Goal: Task Accomplishment & Management: Use online tool/utility

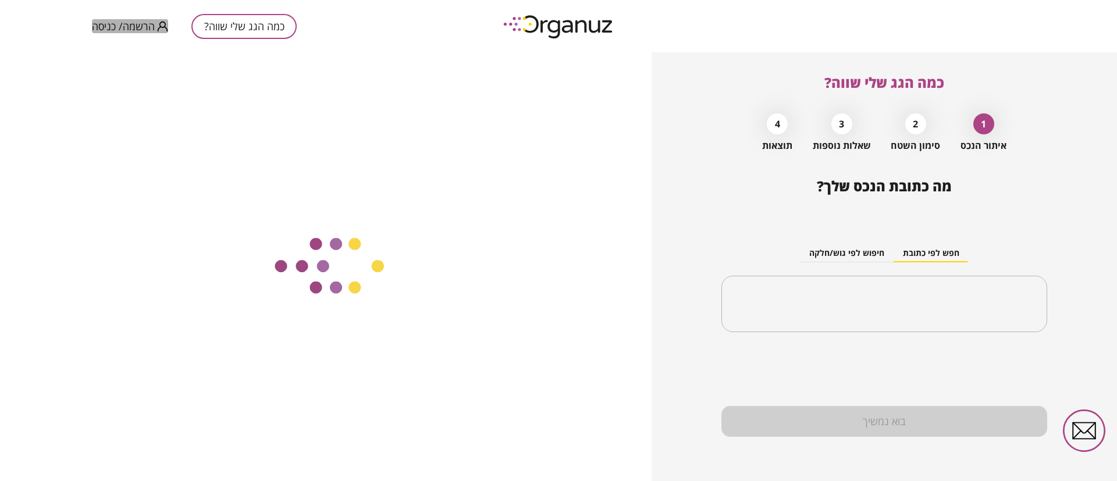
click at [161, 20] on button "הרשמה/ כניסה" at bounding box center [130, 26] width 76 height 15
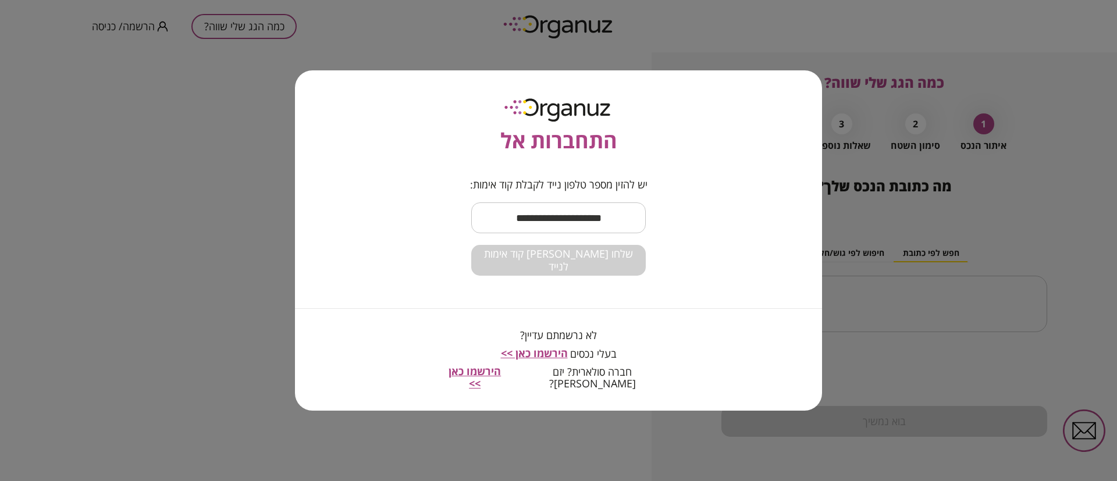
click at [557, 233] on input "text" at bounding box center [558, 218] width 175 height 34
type input "**********"
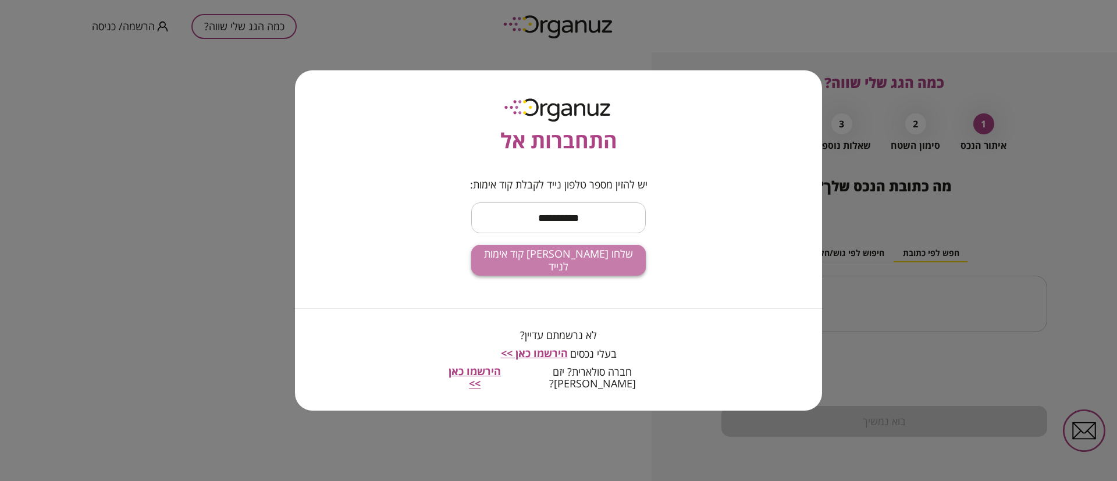
click at [592, 275] on button "שלחו [PERSON_NAME] קוד אימות לנייד" at bounding box center [558, 260] width 175 height 31
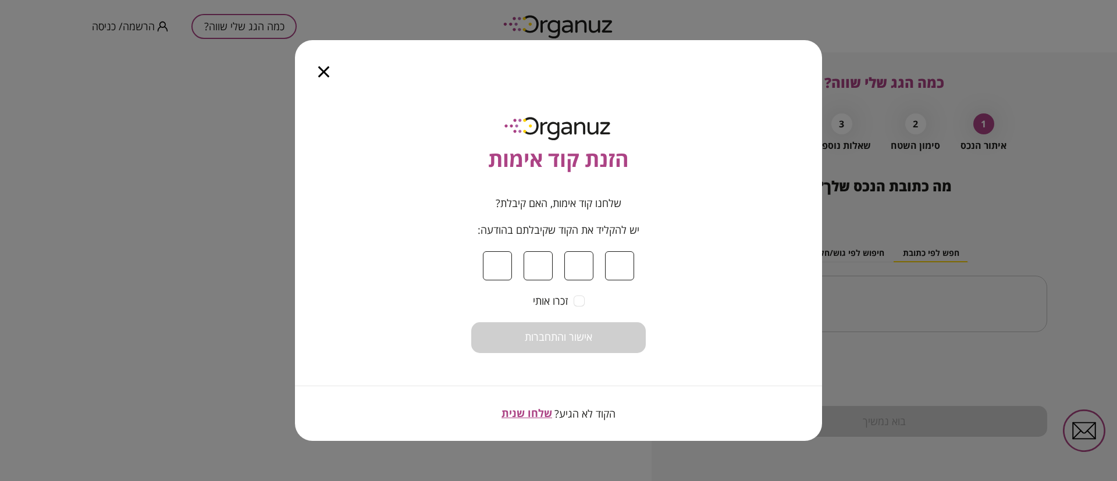
type input "*"
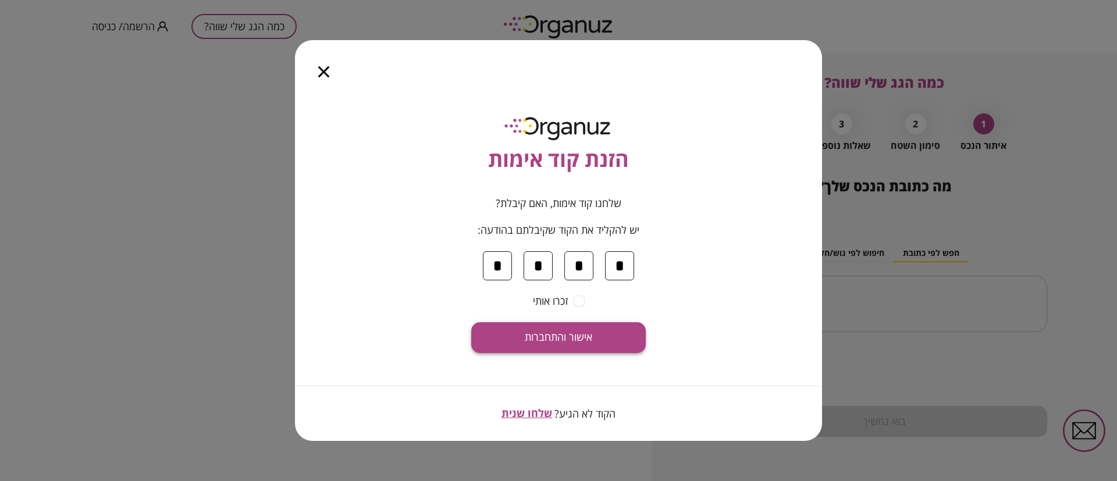
type input "*"
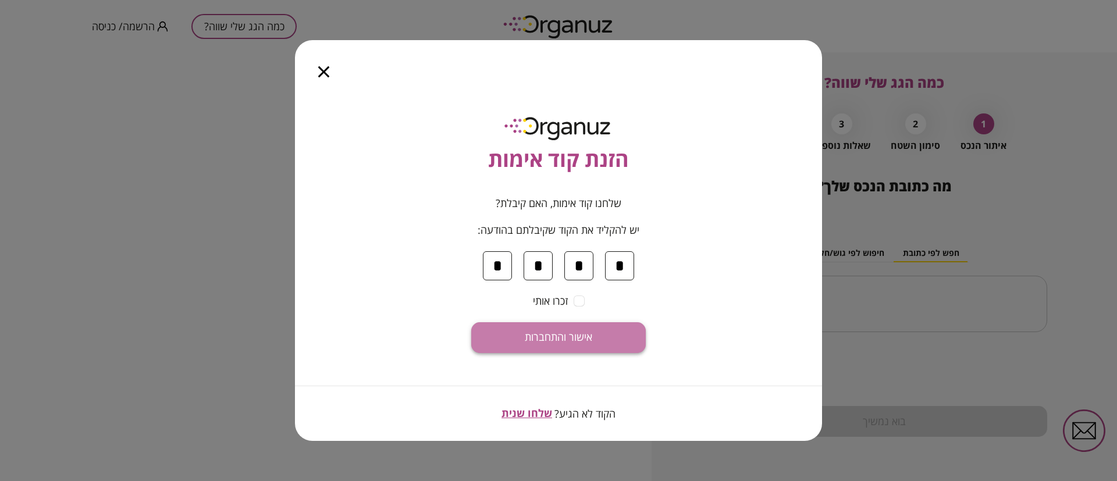
click at [602, 326] on button "אישור והתחברות" at bounding box center [558, 337] width 175 height 31
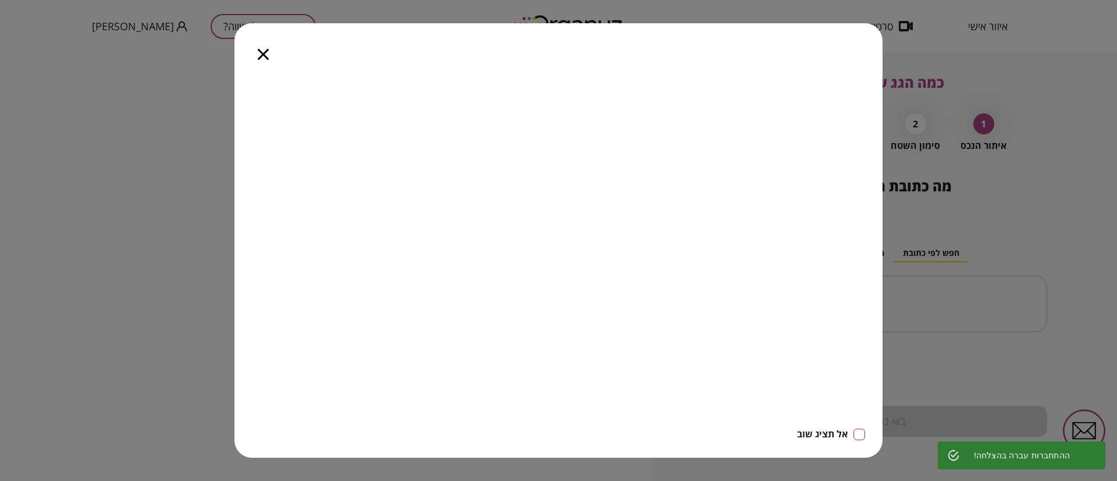
click at [264, 58] on icon "button" at bounding box center [263, 54] width 11 height 11
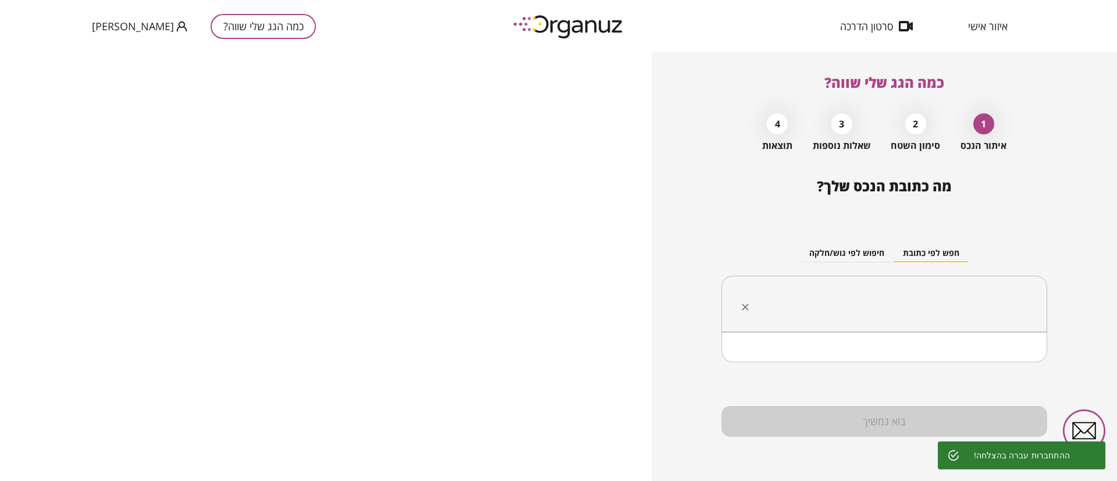
click at [915, 311] on input "text" at bounding box center [888, 304] width 289 height 29
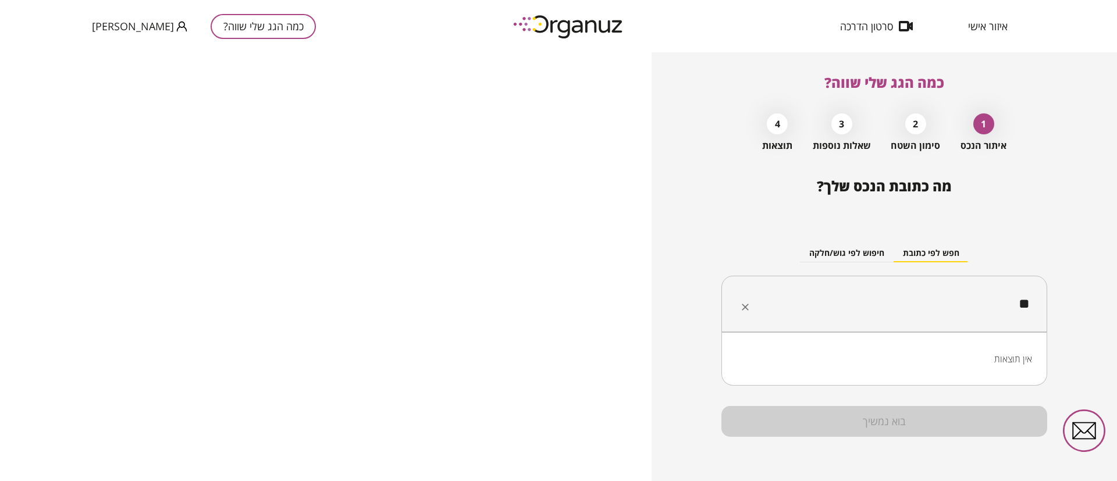
type input "*"
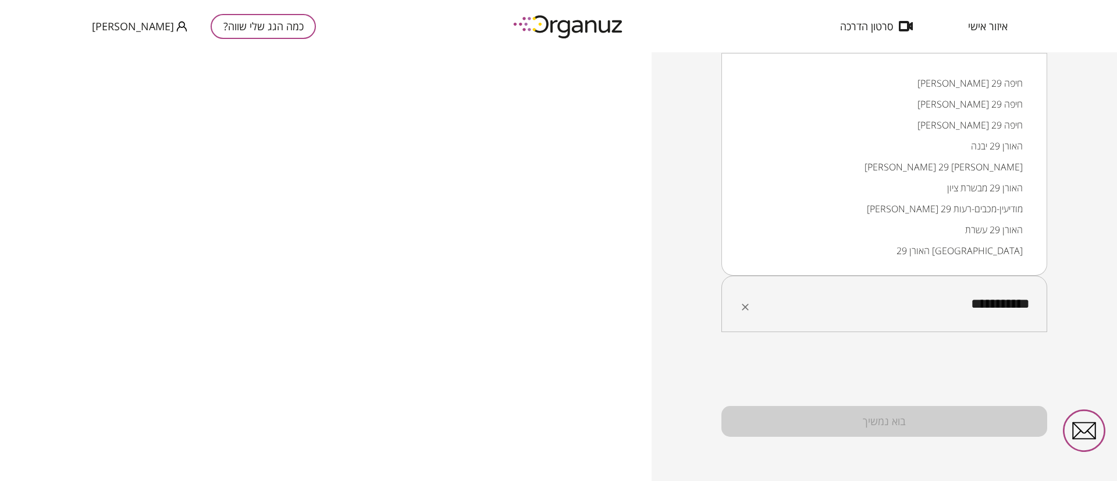
click at [1009, 86] on li "[PERSON_NAME] 29 חיפה" at bounding box center [885, 83] width 296 height 21
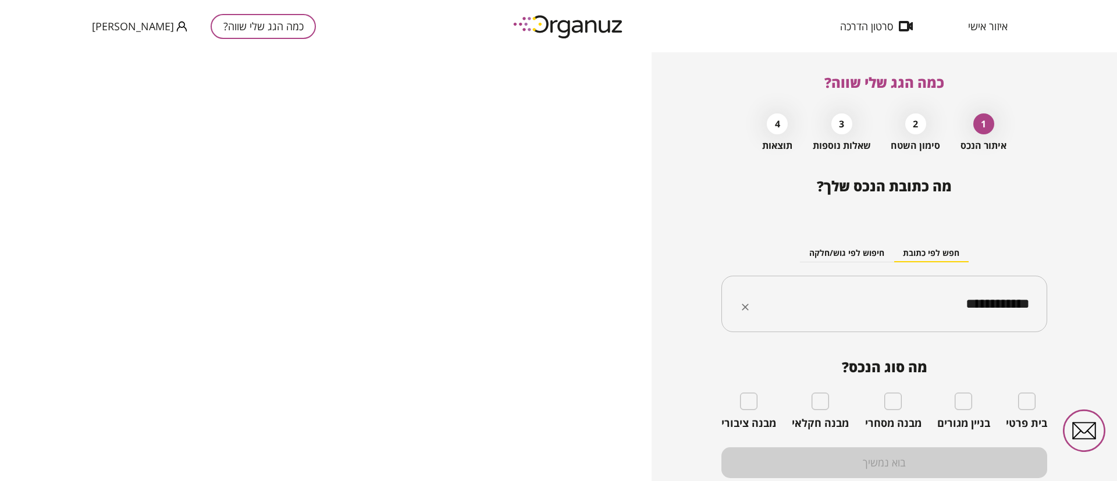
type input "**********"
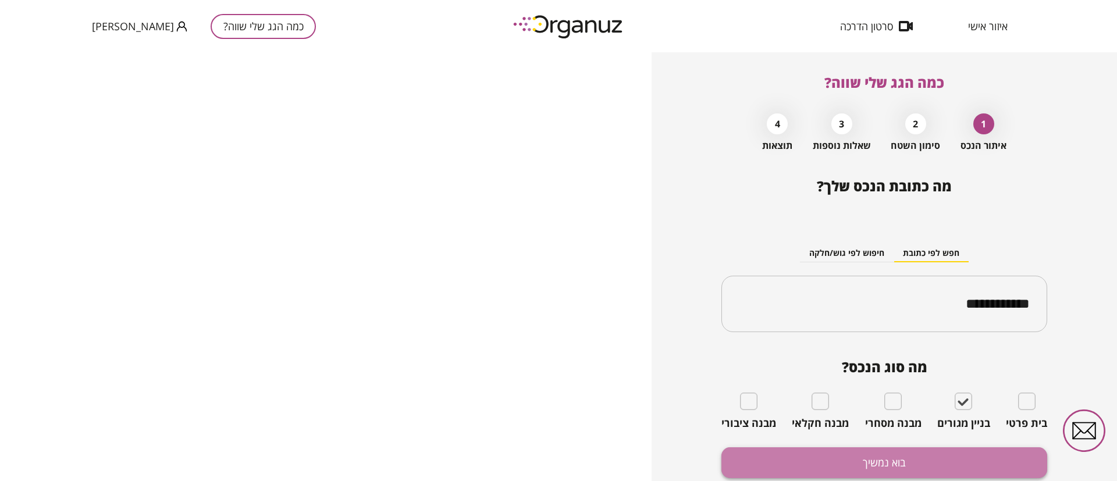
click at [949, 451] on button "בוא נמשיך" at bounding box center [885, 463] width 326 height 31
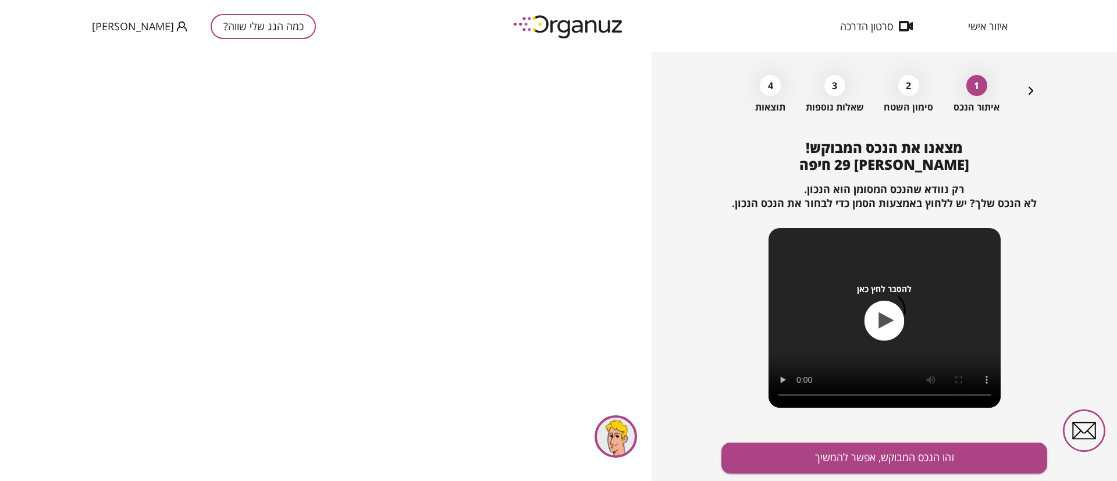
scroll to position [75, 0]
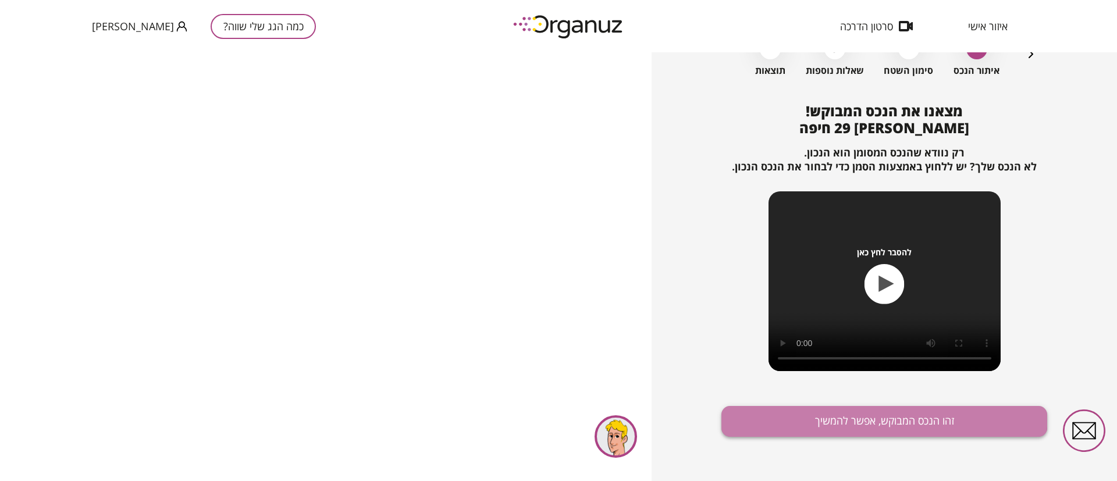
click at [852, 412] on button "זהו הנכס המבוקש, אפשר להמשיך" at bounding box center [885, 421] width 326 height 31
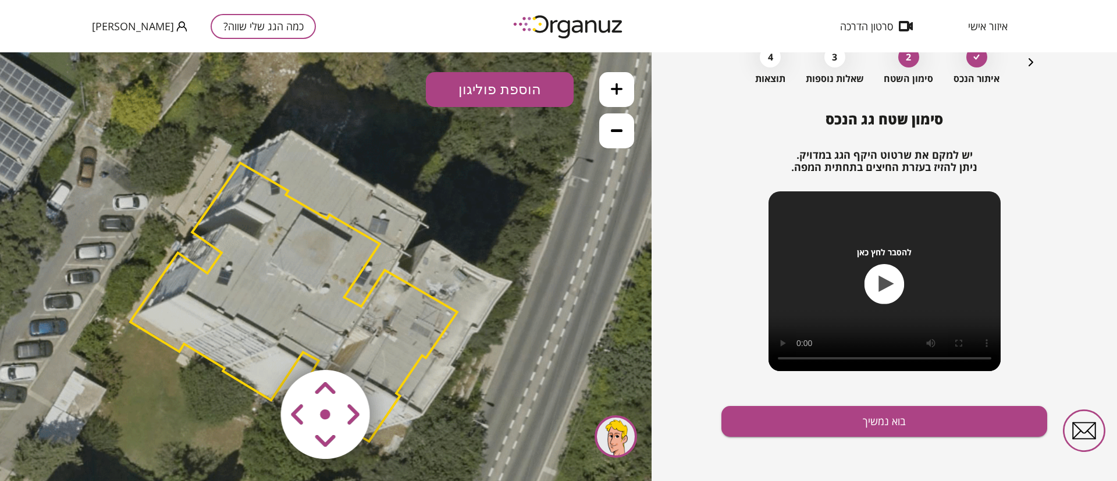
drag, startPoint x: 438, startPoint y: 225, endPoint x: 402, endPoint y: 262, distance: 51.0
click at [407, 255] on icon at bounding box center [293, 299] width 995 height 995
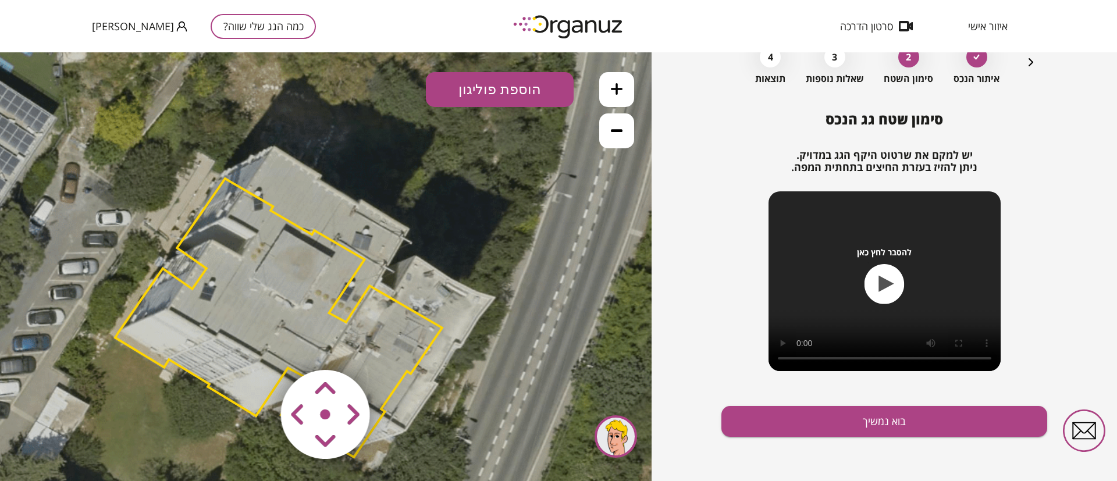
click at [257, 346] on area at bounding box center [257, 346] width 0 height 0
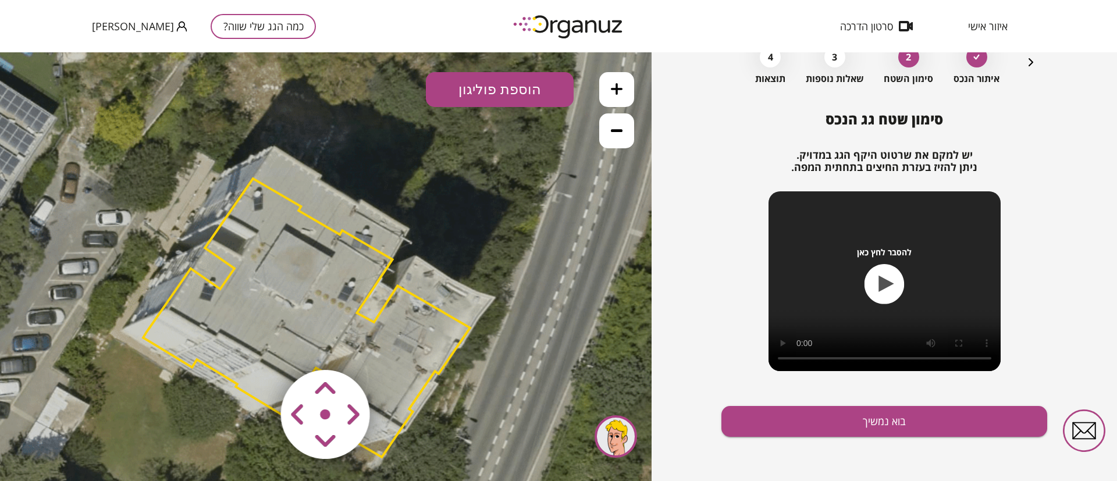
click at [257, 346] on area at bounding box center [257, 346] width 0 height 0
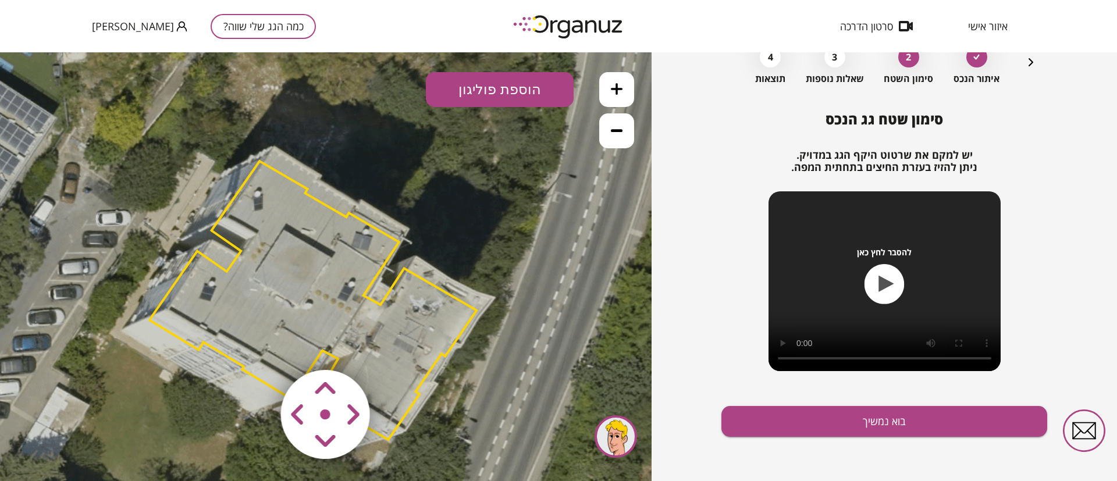
click at [257, 346] on area at bounding box center [257, 346] width 0 height 0
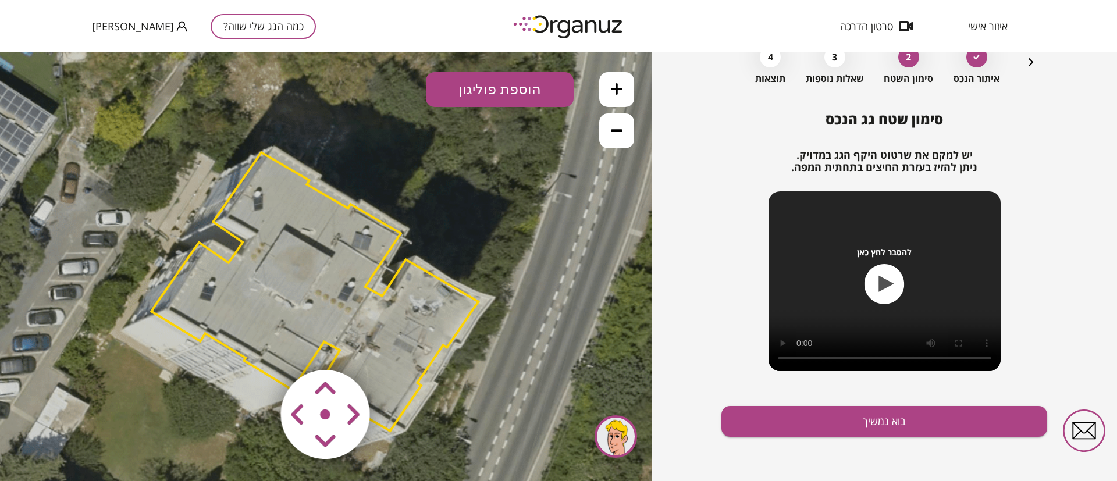
click at [257, 346] on area at bounding box center [257, 346] width 0 height 0
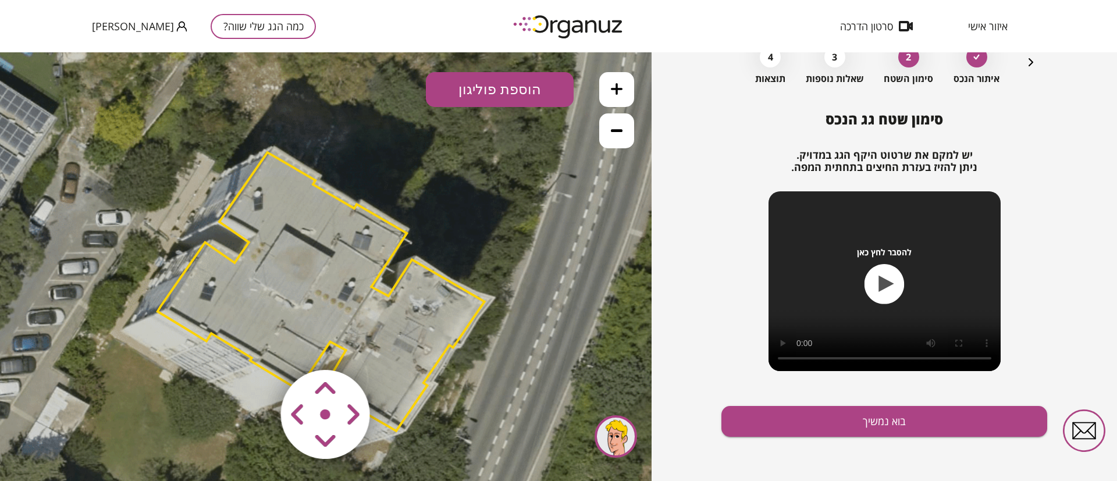
click at [257, 346] on area at bounding box center [257, 346] width 0 height 0
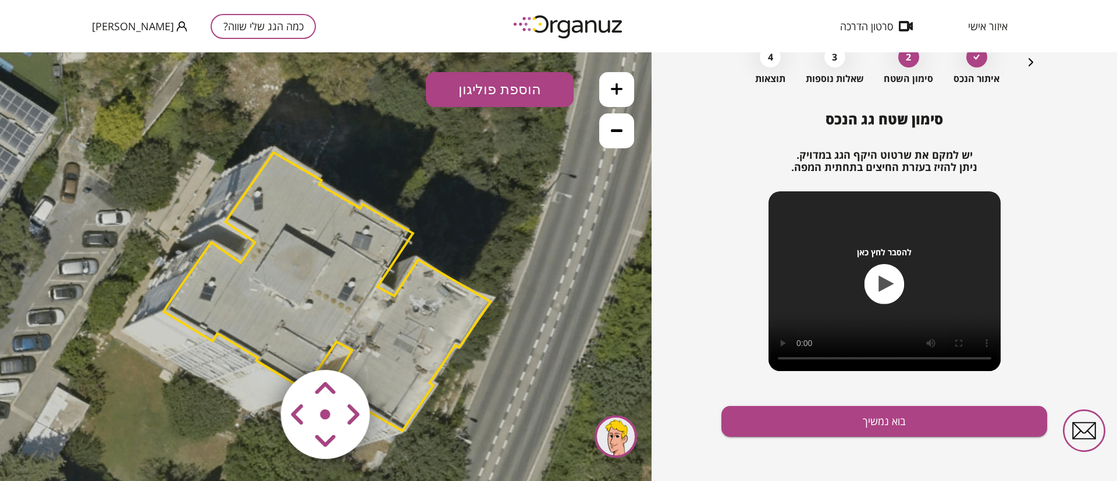
click at [257, 346] on area at bounding box center [257, 346] width 0 height 0
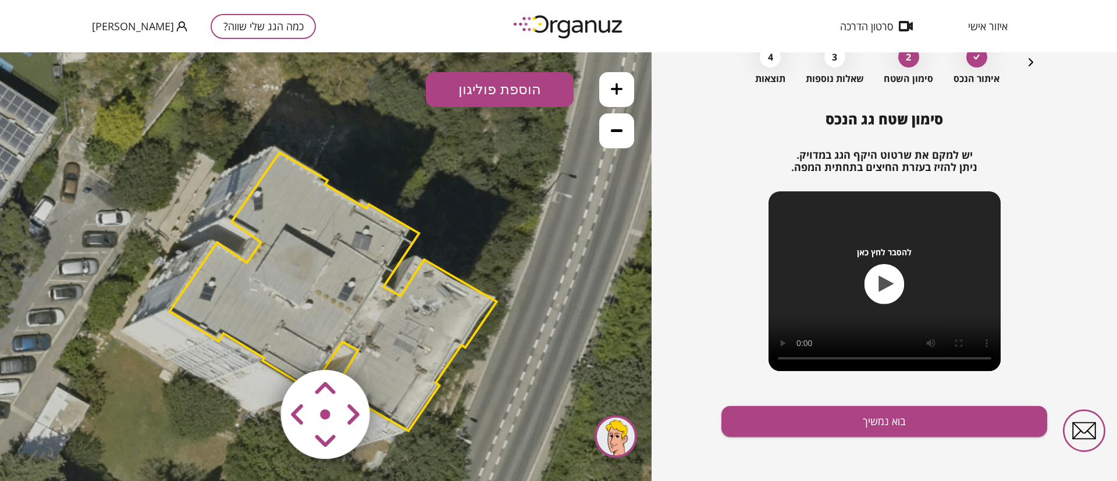
click at [257, 346] on area at bounding box center [257, 346] width 0 height 0
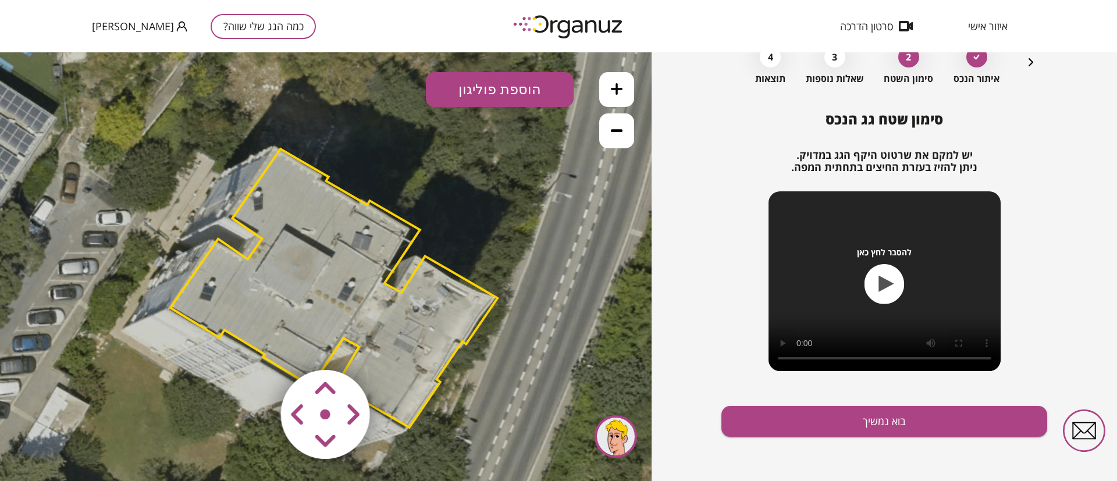
click at [257, 346] on area at bounding box center [257, 346] width 0 height 0
click at [313, 427] on img at bounding box center [326, 415] width 139 height 139
drag, startPoint x: 313, startPoint y: 427, endPoint x: 306, endPoint y: 431, distance: 7.6
click at [310, 428] on div at bounding box center [326, 415] width 139 height 139
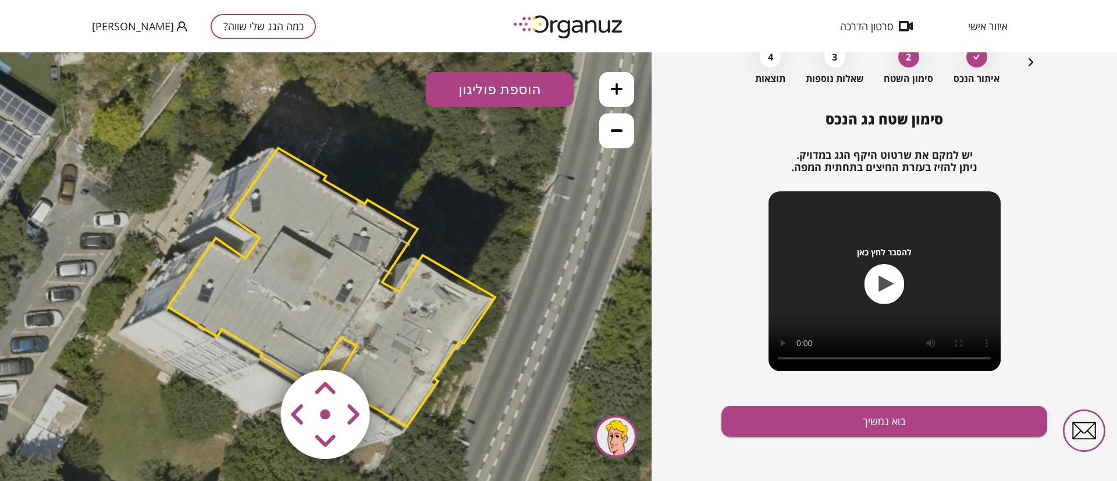
click at [257, 346] on area at bounding box center [257, 346] width 0 height 0
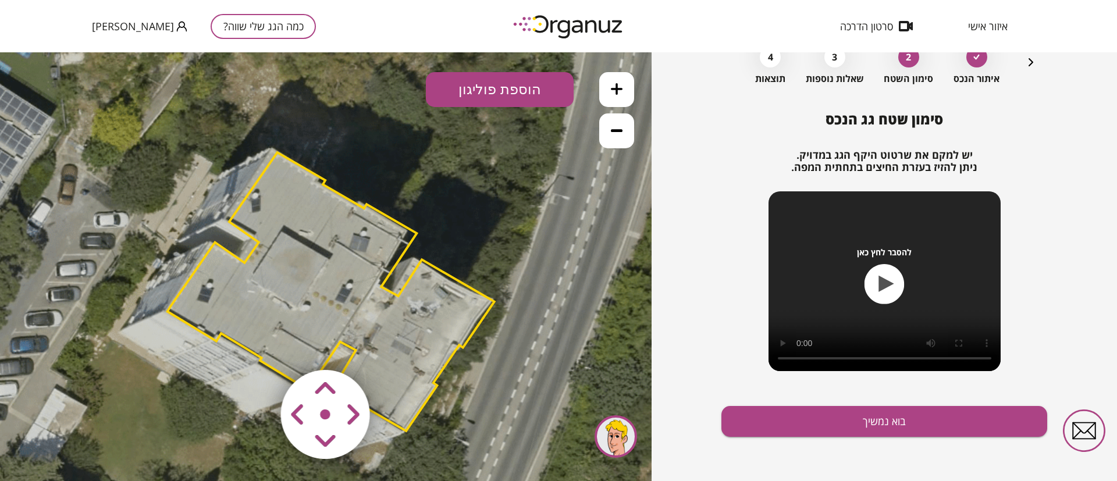
click at [257, 346] on area at bounding box center [257, 346] width 0 height 0
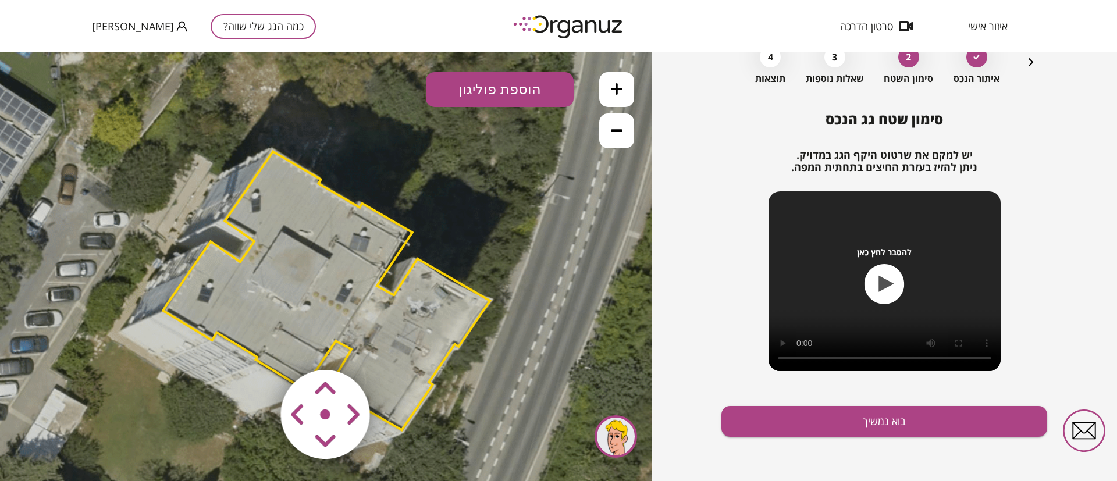
click at [257, 346] on area at bounding box center [257, 346] width 0 height 0
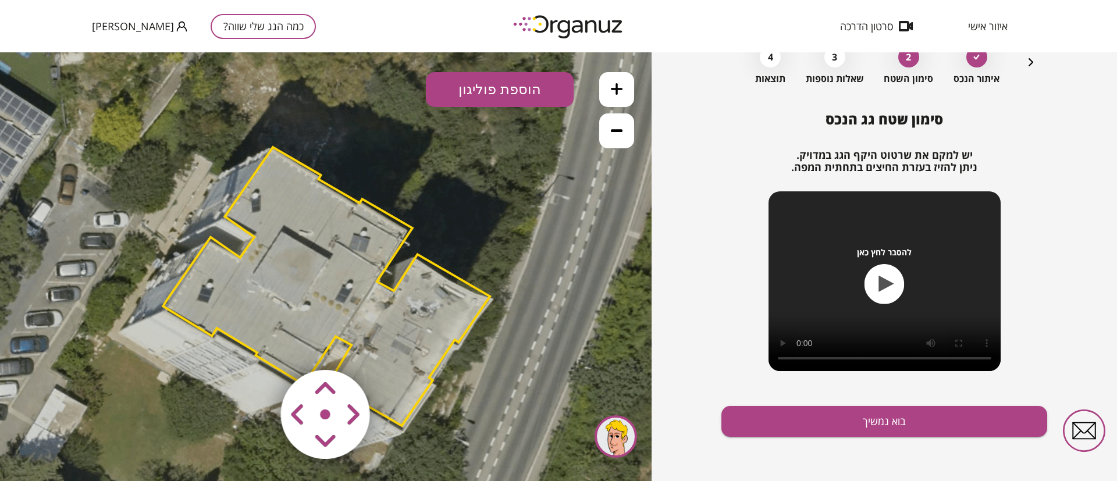
click at [257, 346] on area at bounding box center [257, 346] width 0 height 0
drag, startPoint x: 334, startPoint y: 379, endPoint x: 326, endPoint y: 385, distance: 9.9
click at [257, 346] on area at bounding box center [257, 346] width 0 height 0
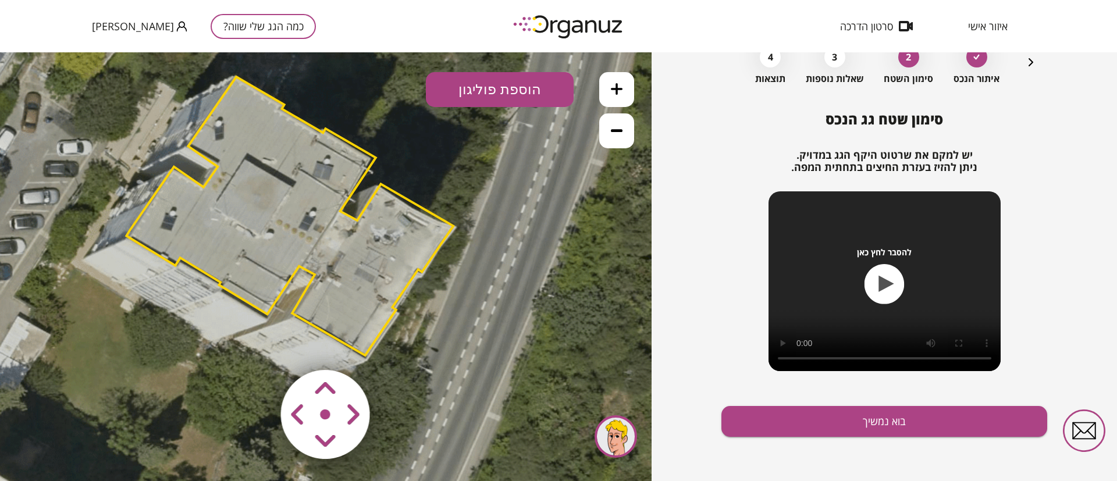
drag, startPoint x: 554, startPoint y: 293, endPoint x: 519, endPoint y: 221, distance: 79.6
click at [519, 221] on icon at bounding box center [237, 244] width 995 height 995
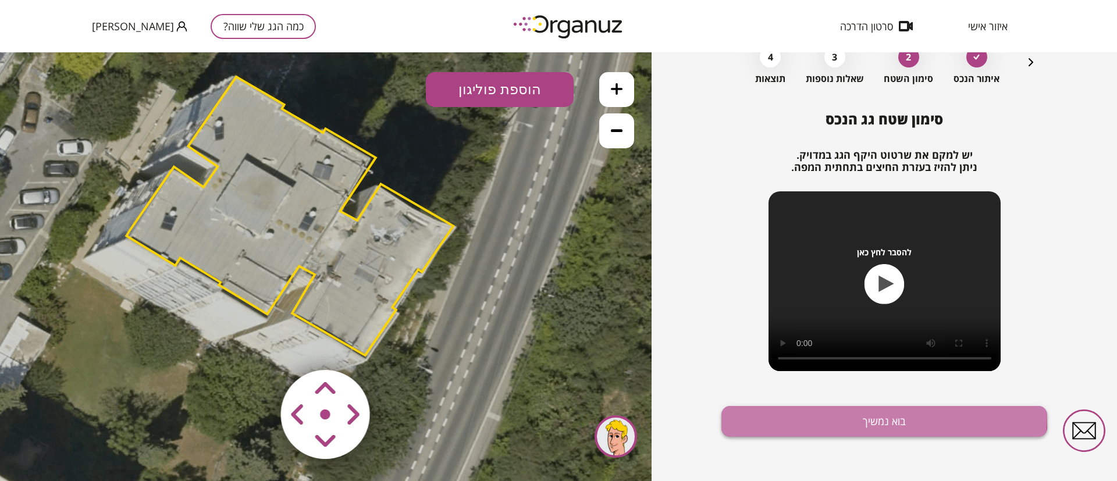
click at [797, 413] on button "בוא נמשיך" at bounding box center [885, 421] width 326 height 31
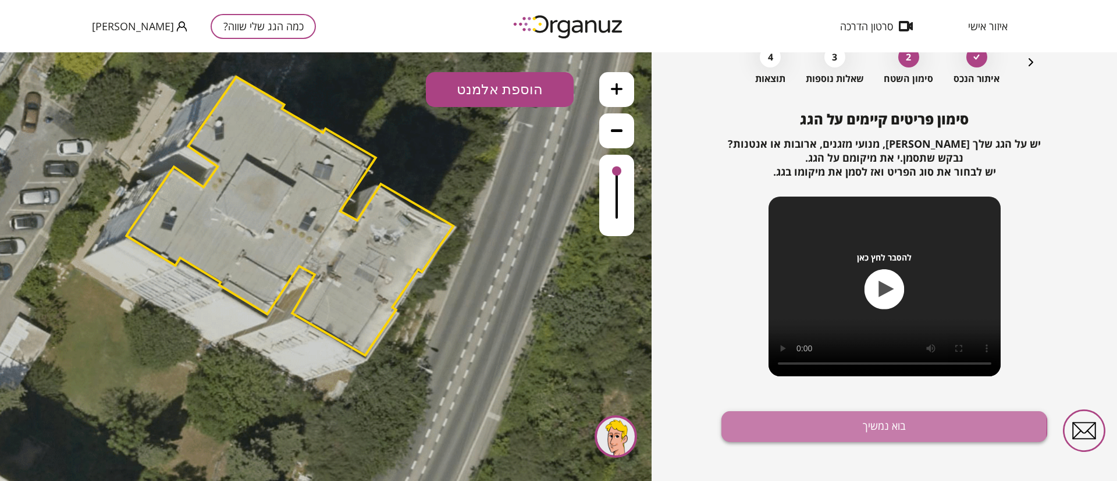
click at [811, 424] on button "בוא נמשיך" at bounding box center [885, 426] width 326 height 31
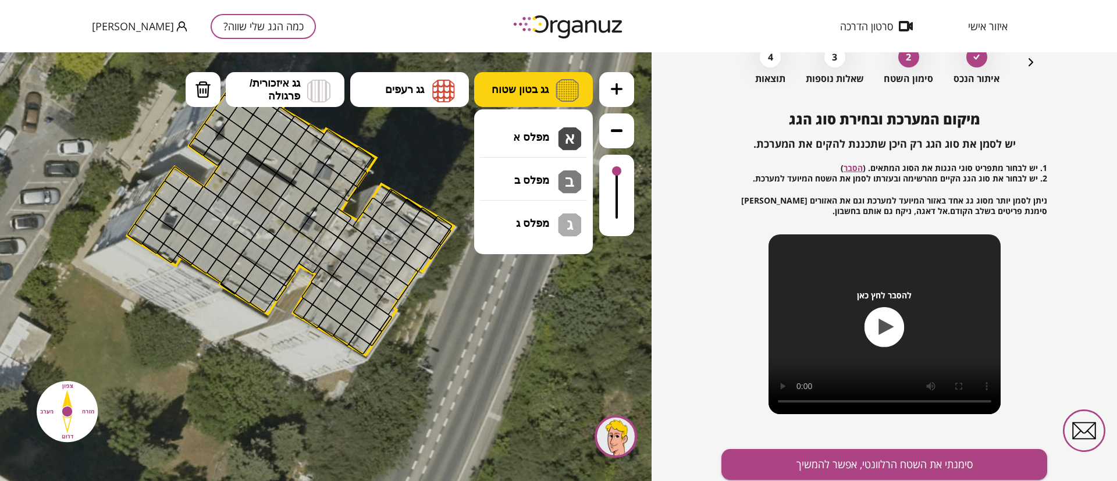
click at [496, 96] on button "גג בטון שטוח" at bounding box center [533, 89] width 119 height 35
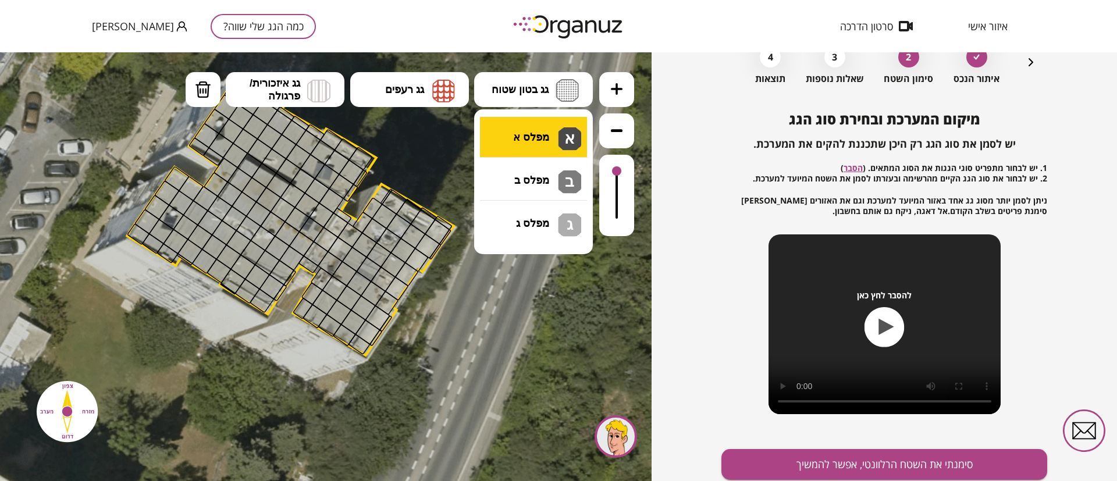
click at [521, 130] on div ".st0 { fill: #FFFFFF; } 10" at bounding box center [326, 266] width 652 height 429
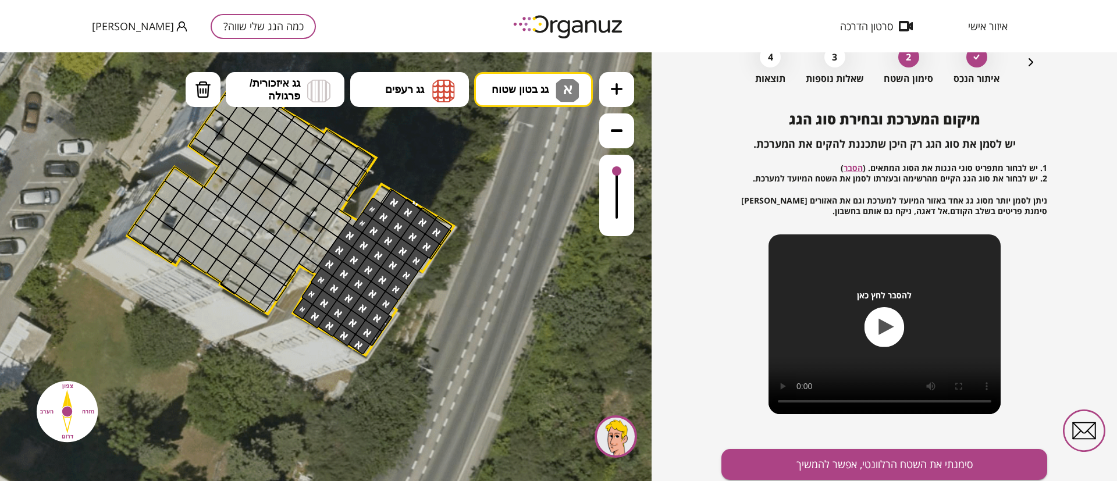
drag, startPoint x: 435, startPoint y: 235, endPoint x: 372, endPoint y: 210, distance: 67.3
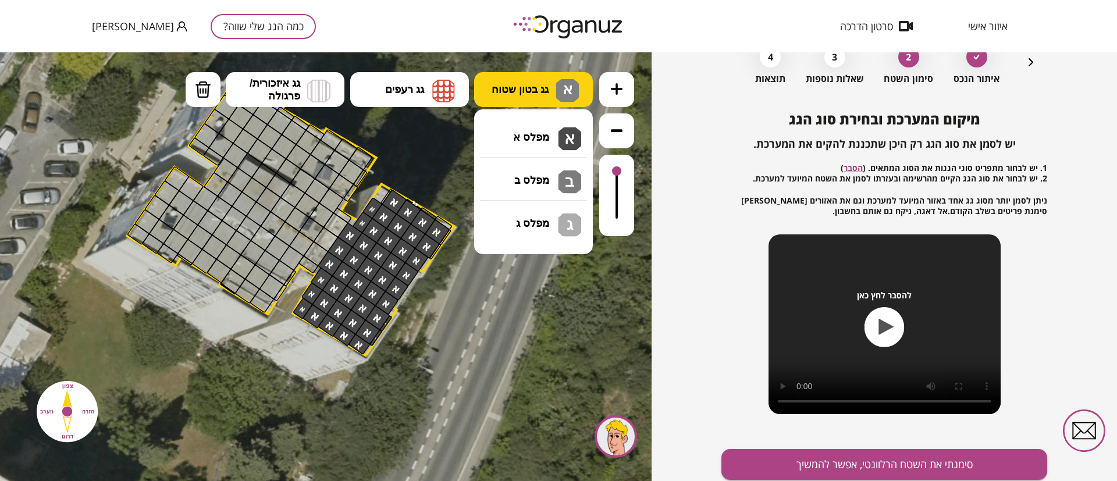
drag, startPoint x: 523, startPoint y: 76, endPoint x: 521, endPoint y: 105, distance: 29.2
click at [523, 81] on button "גג בטון שטוח א" at bounding box center [533, 89] width 119 height 35
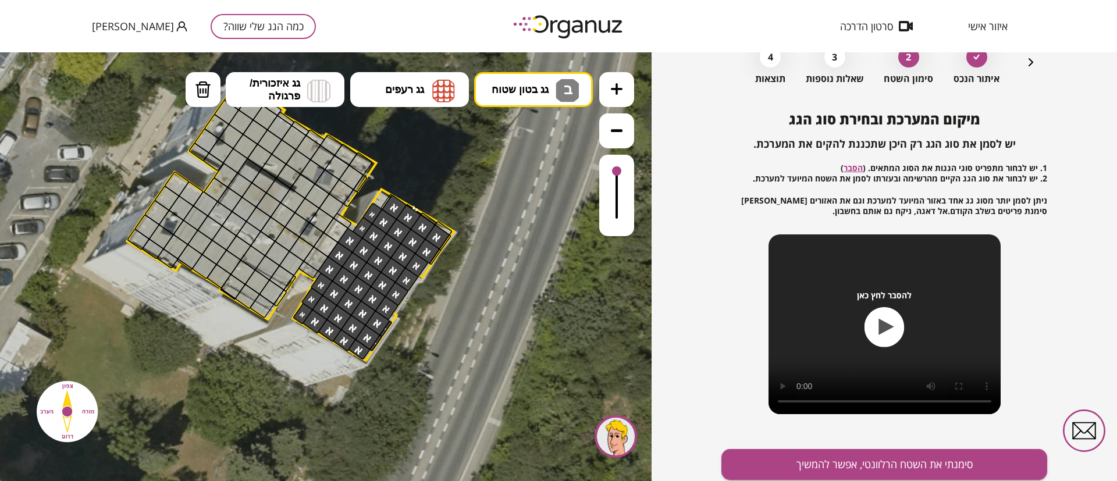
click at [520, 165] on div ".st0 { fill: #FFFFFF; } 10" at bounding box center [326, 266] width 652 height 429
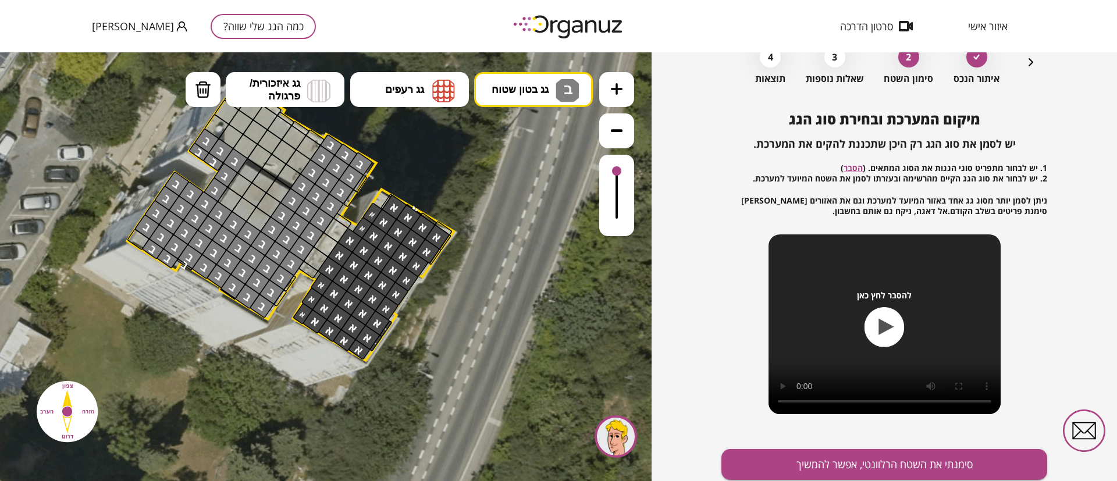
drag, startPoint x: 357, startPoint y: 164, endPoint x: 221, endPoint y: 169, distance: 136.9
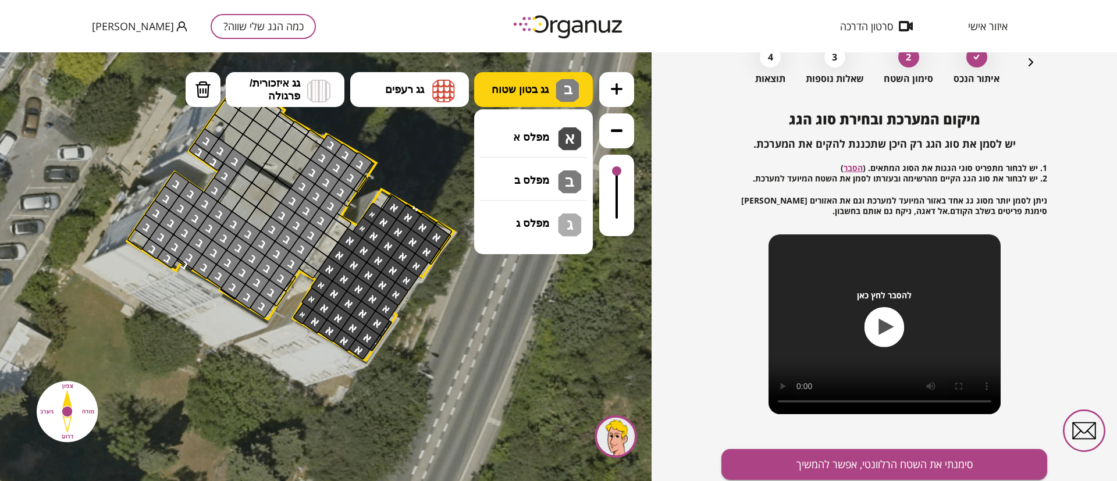
click at [507, 83] on span "גג בטון שטוח" at bounding box center [520, 89] width 57 height 13
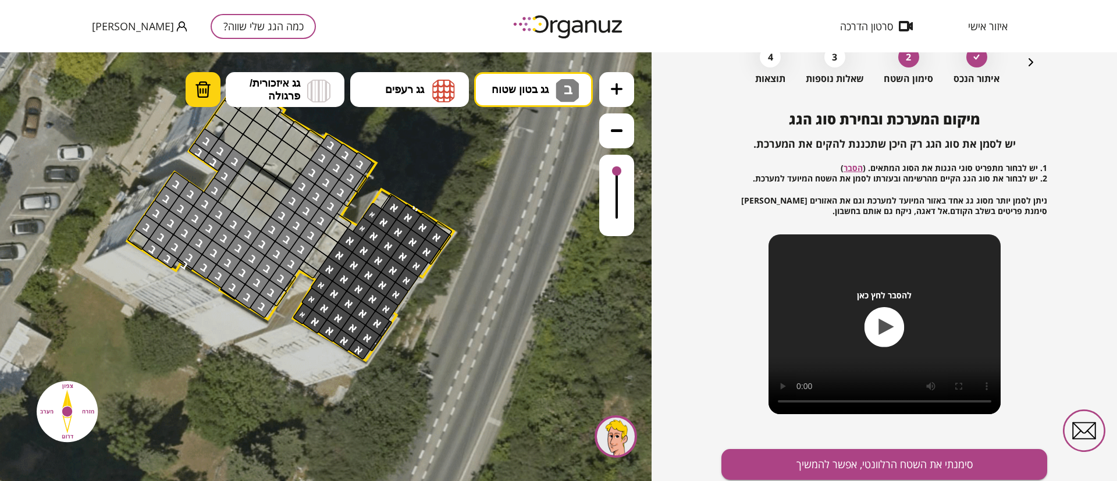
drag, startPoint x: 200, startPoint y: 99, endPoint x: 204, endPoint y: 106, distance: 8.4
click at [200, 98] on button "מחיקה" at bounding box center [203, 89] width 35 height 35
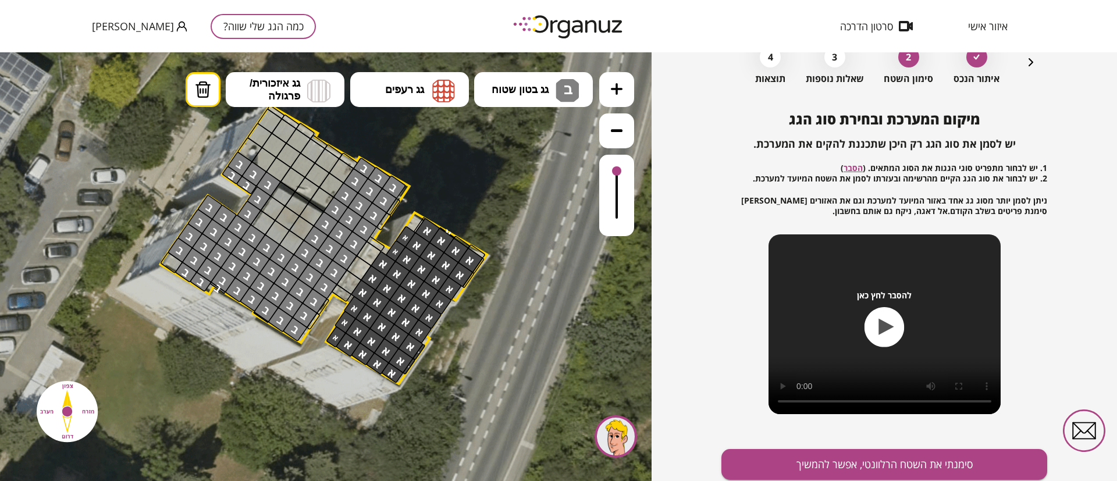
drag, startPoint x: 321, startPoint y: 134, endPoint x: 354, endPoint y: 158, distance: 40.5
click at [354, 158] on icon at bounding box center [271, 273] width 995 height 995
drag, startPoint x: 360, startPoint y: 168, endPoint x: 369, endPoint y: 227, distance: 59.5
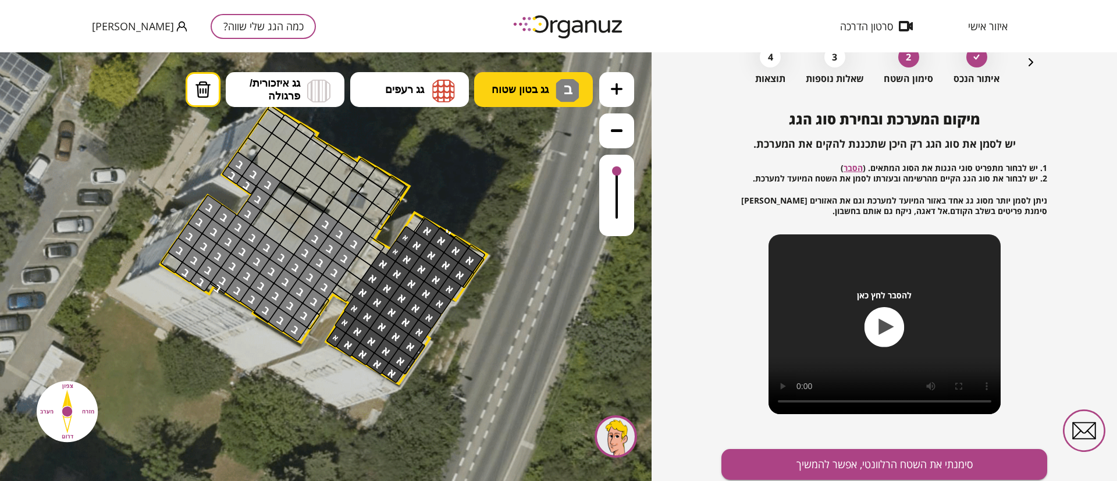
click at [499, 98] on button "גג בטון שטוח ב" at bounding box center [533, 89] width 119 height 35
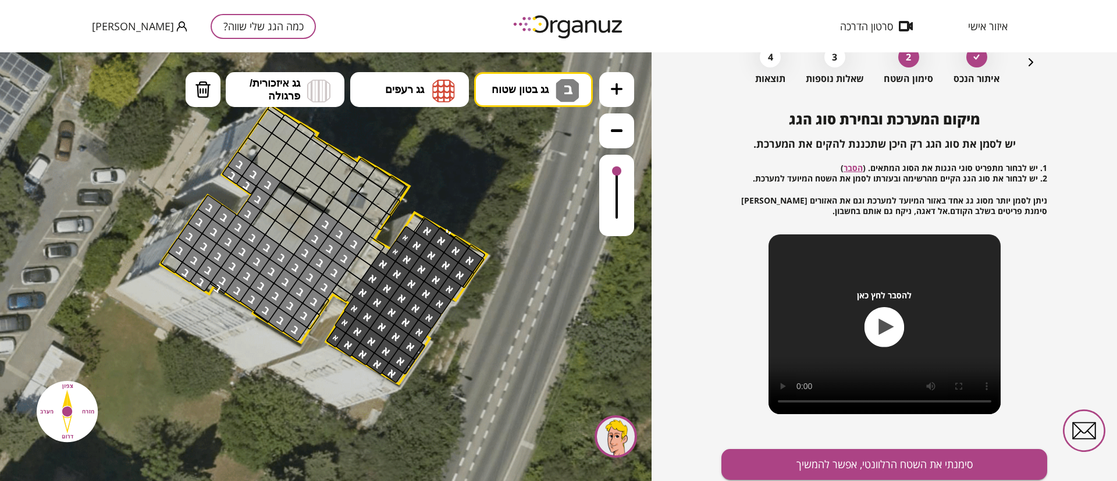
drag, startPoint x: 521, startPoint y: 230, endPoint x: 510, endPoint y: 225, distance: 12.2
click at [520, 230] on div ".st0 { fill: #FFFFFF; } 10" at bounding box center [326, 266] width 652 height 429
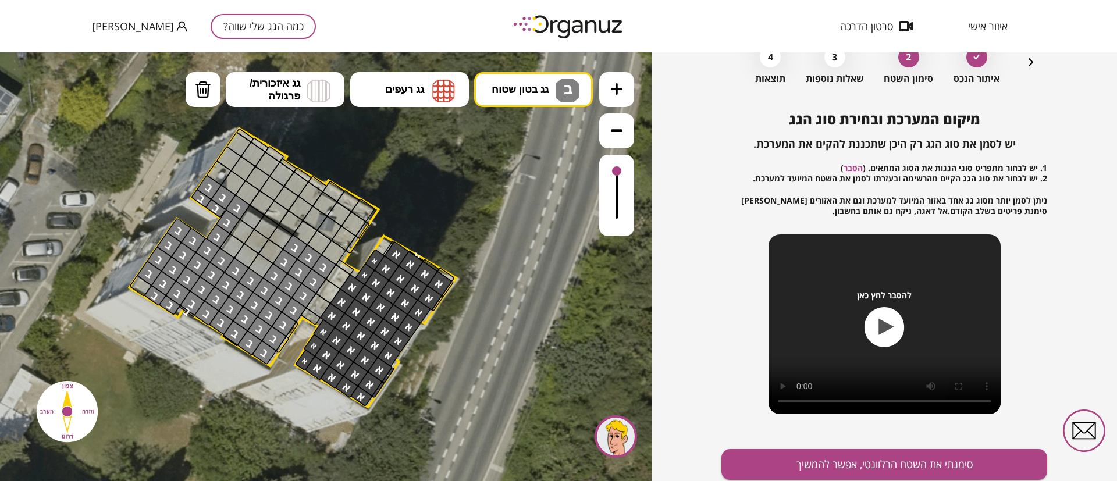
drag, startPoint x: 403, startPoint y: 193, endPoint x: 374, endPoint y: 217, distance: 38.1
click at [374, 217] on polygon at bounding box center [292, 268] width 327 height 279
drag, startPoint x: 360, startPoint y: 215, endPoint x: 347, endPoint y: 234, distance: 23.1
click at [330, 252] on div at bounding box center [334, 253] width 26 height 26
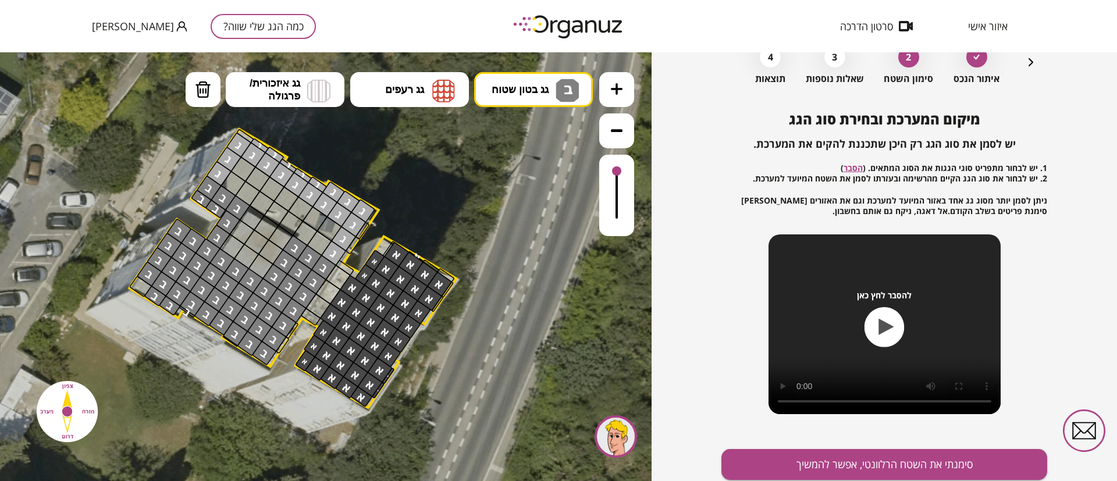
drag, startPoint x: 211, startPoint y: 171, endPoint x: 223, endPoint y: 178, distance: 14.4
click at [215, 172] on div at bounding box center [219, 174] width 26 height 26
click at [224, 179] on div at bounding box center [219, 174] width 26 height 26
click at [238, 183] on div at bounding box center [234, 184] width 26 height 26
click at [246, 171] on div at bounding box center [243, 170] width 26 height 26
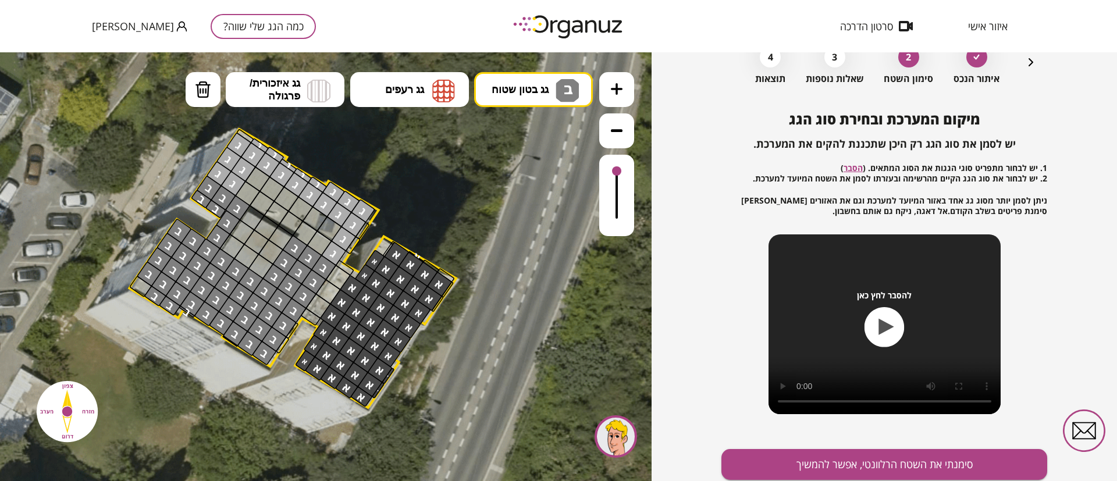
drag, startPoint x: 324, startPoint y: 239, endPoint x: 333, endPoint y: 227, distance: 15.4
click at [326, 237] on div at bounding box center [320, 243] width 26 height 26
click at [337, 223] on div at bounding box center [330, 230] width 26 height 26
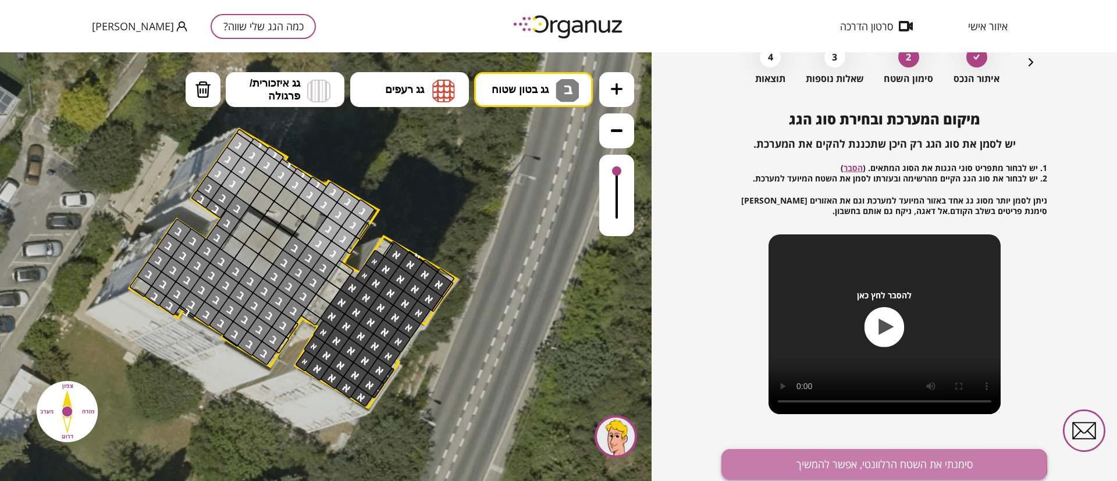
click at [861, 457] on button "סימנתי את השטח הרלוונטי, אפשר להמשיך" at bounding box center [885, 464] width 326 height 31
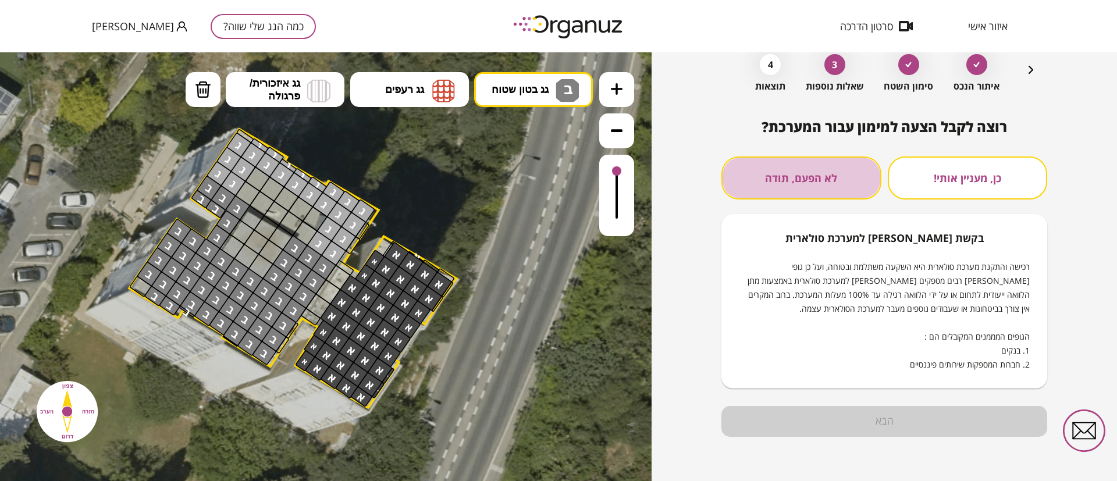
click at [809, 191] on button "לא הפעם, תודה" at bounding box center [802, 178] width 160 height 43
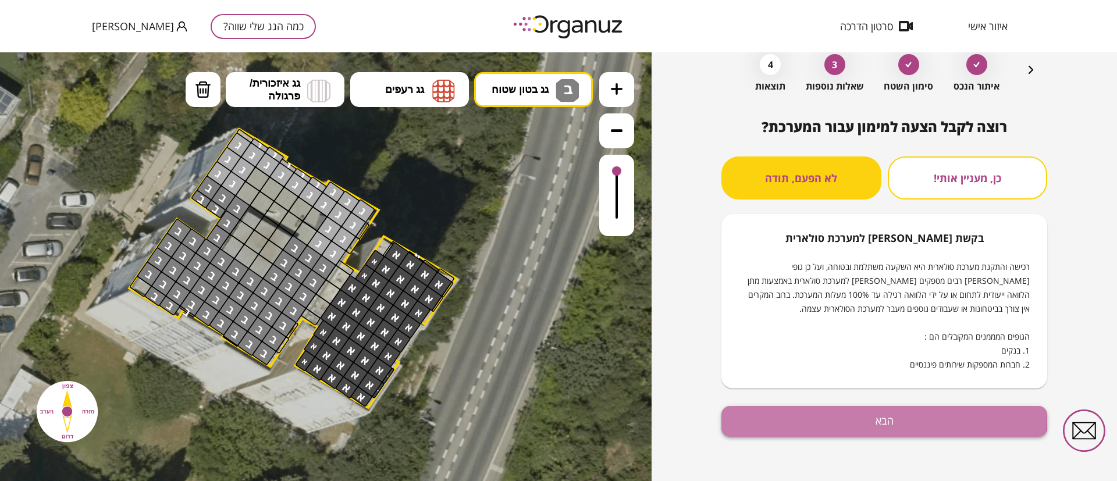
click at [799, 411] on button "הבא" at bounding box center [885, 421] width 326 height 31
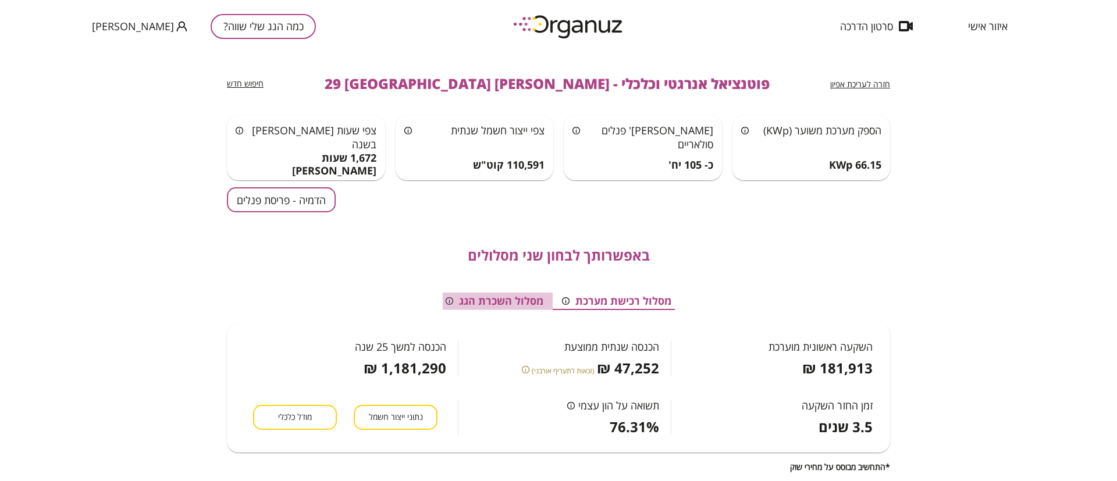
click at [528, 300] on button "מסלול השכרת הגג" at bounding box center [494, 301] width 116 height 17
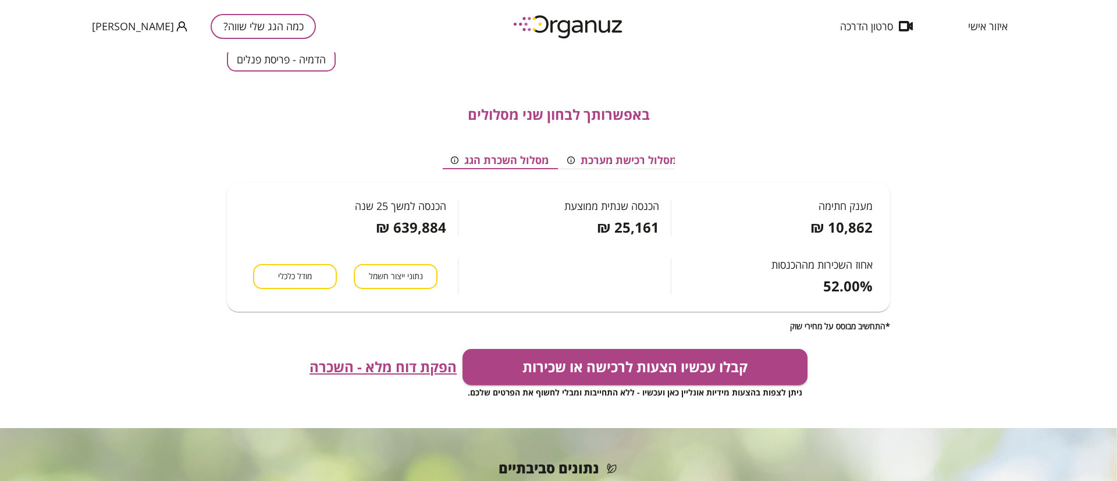
scroll to position [175, 0]
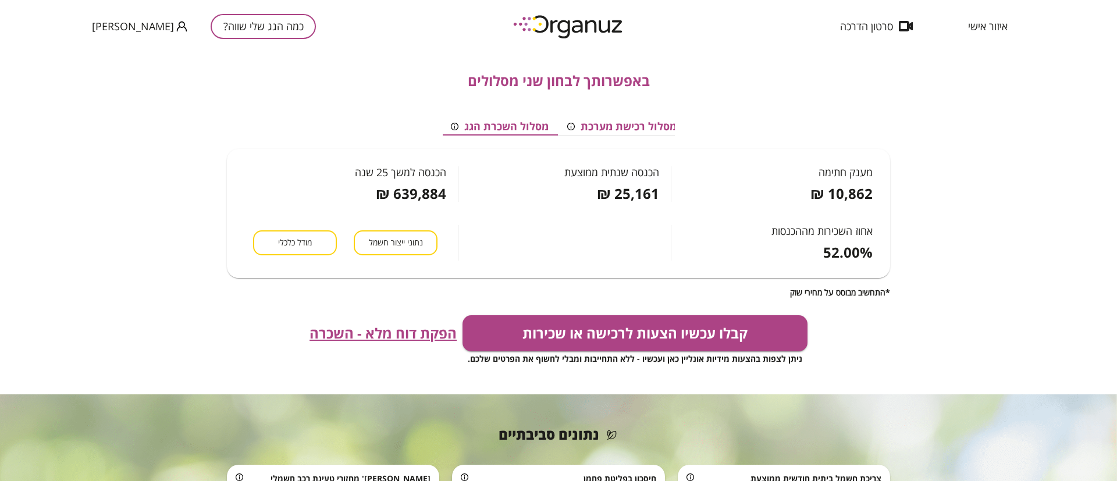
click at [641, 110] on div "מסלול רכישת מערכת מסלול השכרת הגג מענק חתימה 10,862 ₪ הכנסה שנתית ממוצעת 25,161…" at bounding box center [558, 188] width 663 height 198
click at [637, 118] on button "מסלול רכישת מערכת" at bounding box center [622, 126] width 128 height 17
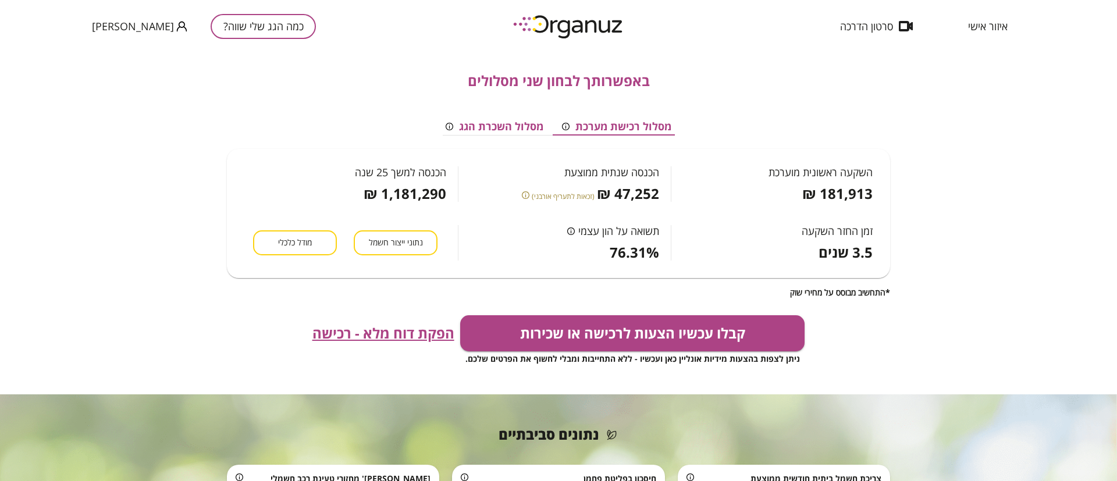
scroll to position [0, 0]
click at [391, 330] on span "הפקת דוח מלא - רכישה" at bounding box center [384, 333] width 142 height 16
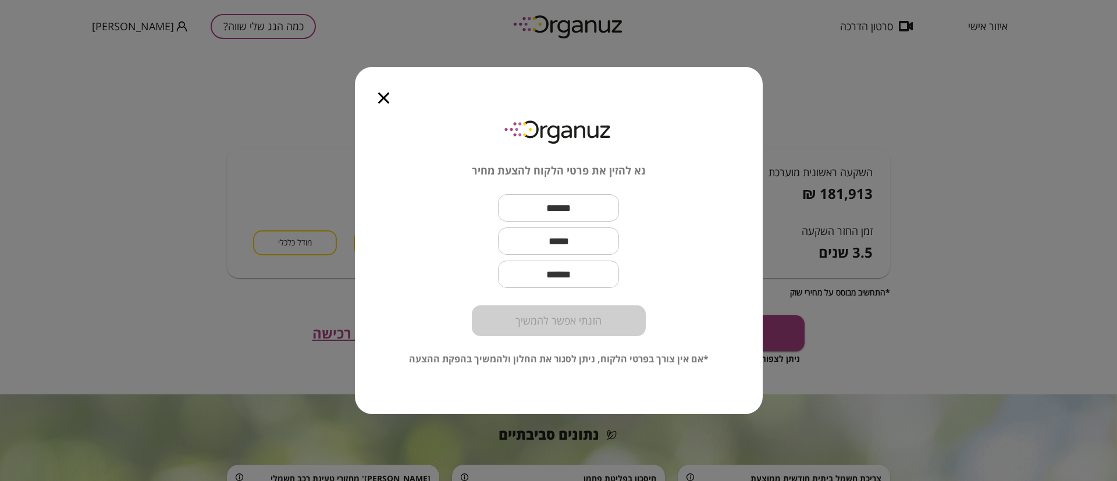
click at [394, 102] on div at bounding box center [384, 91] width 58 height 49
click at [388, 98] on icon "button" at bounding box center [383, 98] width 11 height 11
